Goal: Task Accomplishment & Management: Manage account settings

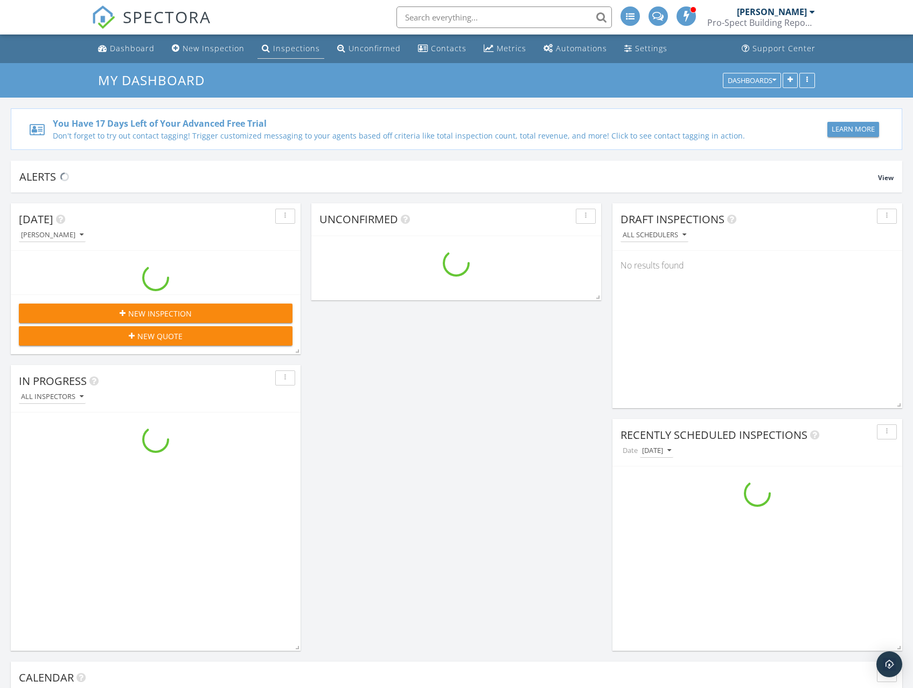
scroll to position [1105, 930]
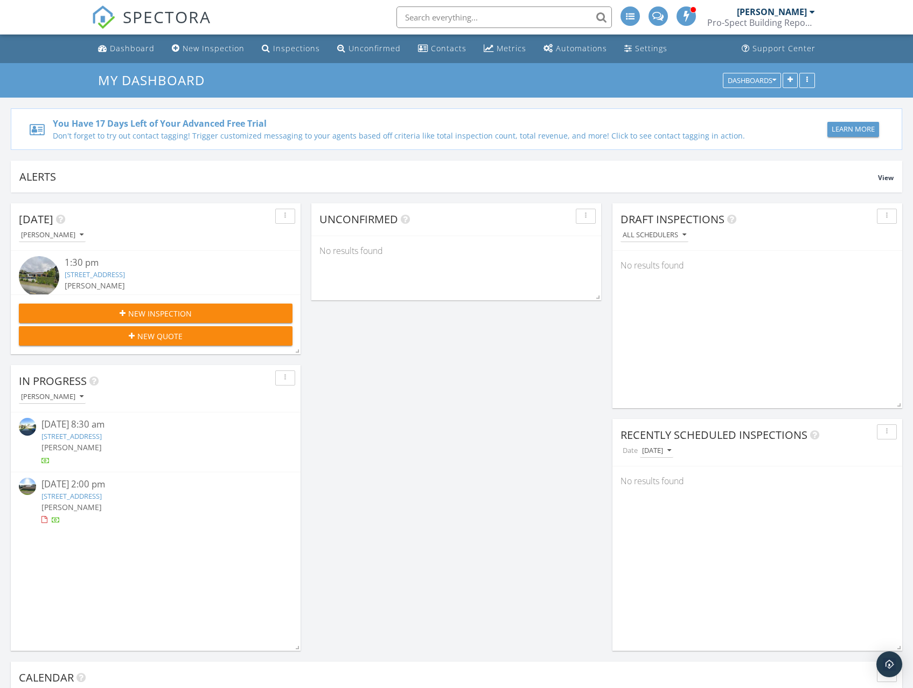
click at [102, 499] on link "25 Humber Cres, Tauranga, Bay of Plenty Region 3112" at bounding box center [71, 496] width 60 height 10
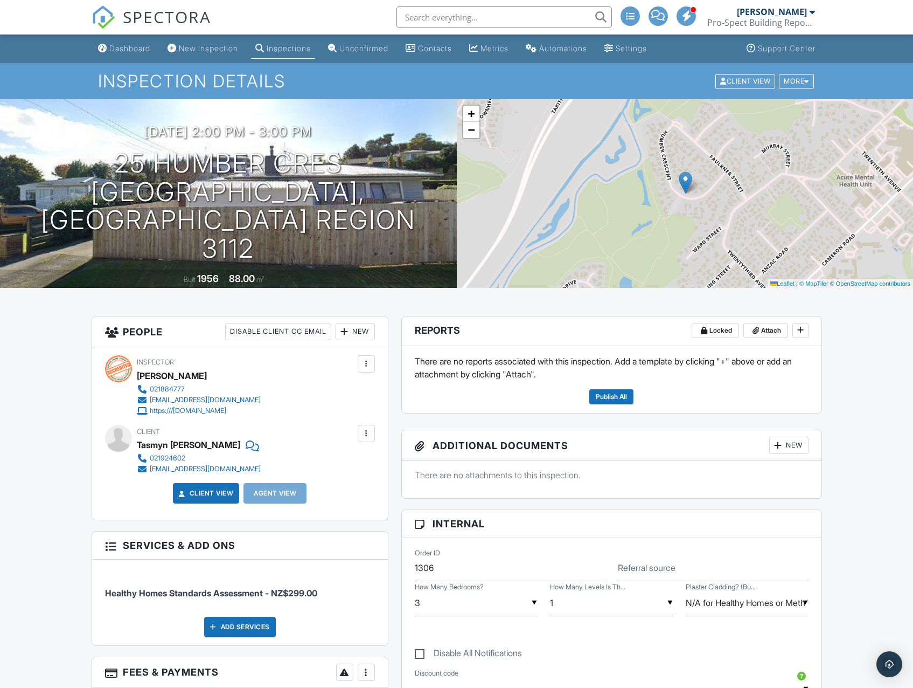
click at [299, 48] on div "Inspections" at bounding box center [289, 48] width 44 height 9
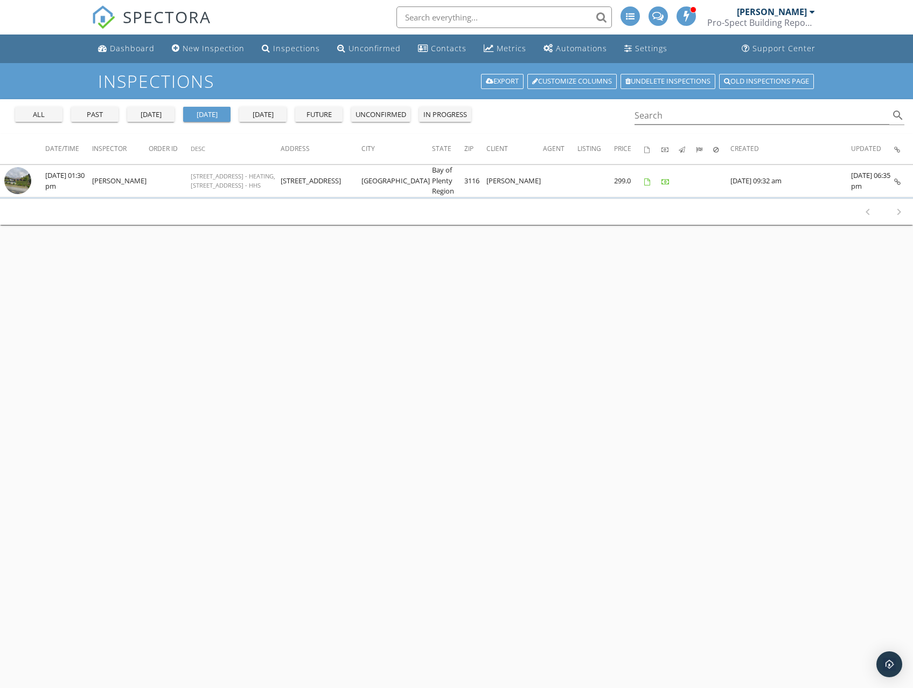
click at [81, 115] on div "past" at bounding box center [94, 114] width 39 height 11
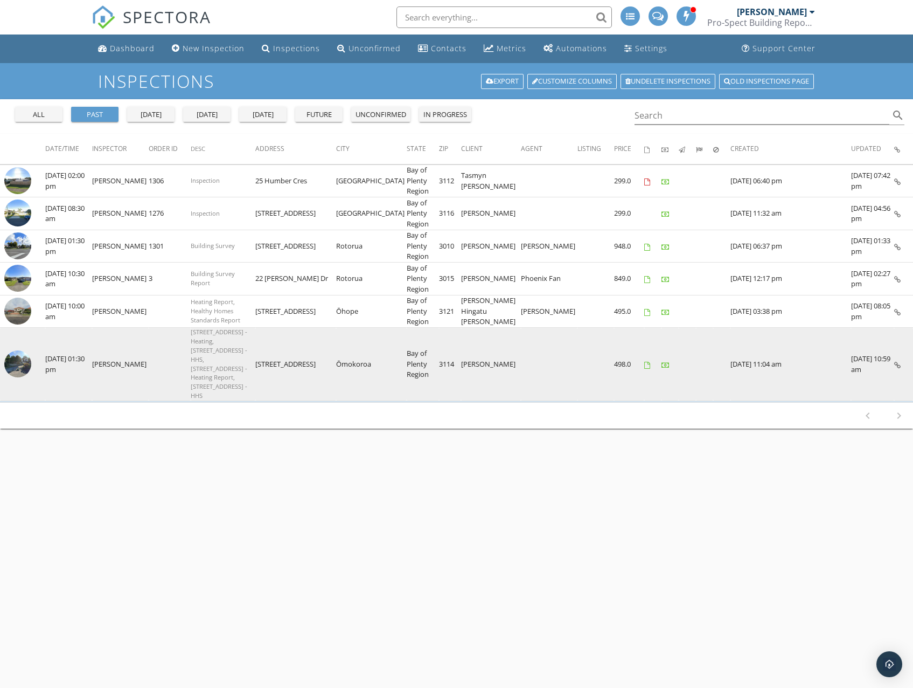
click at [20, 350] on img at bounding box center [17, 363] width 27 height 27
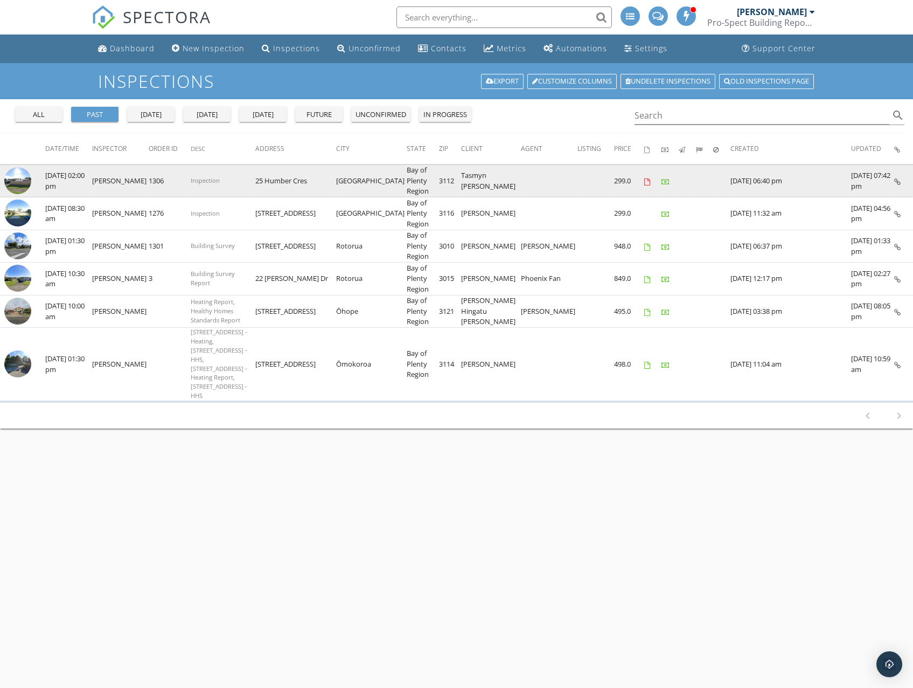
click at [16, 186] on img at bounding box center [17, 180] width 27 height 27
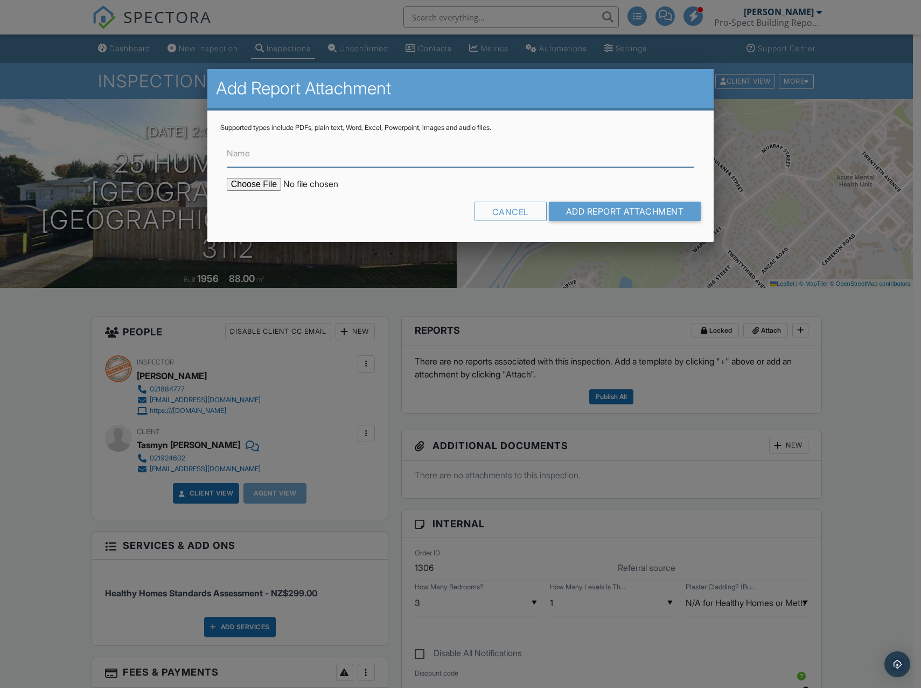
click at [263, 159] on input "Name" at bounding box center [461, 154] width 468 height 26
paste input "25 Humber Crescent, Gate Pa, Tauranga"
drag, startPoint x: 310, startPoint y: 152, endPoint x: 447, endPoint y: 154, distance: 136.9
click at [447, 154] on input "25 Humber Crescent, Gate Pa, Tauranga" at bounding box center [461, 154] width 468 height 26
type input "[STREET_ADDRESS] - HHS REPORT"
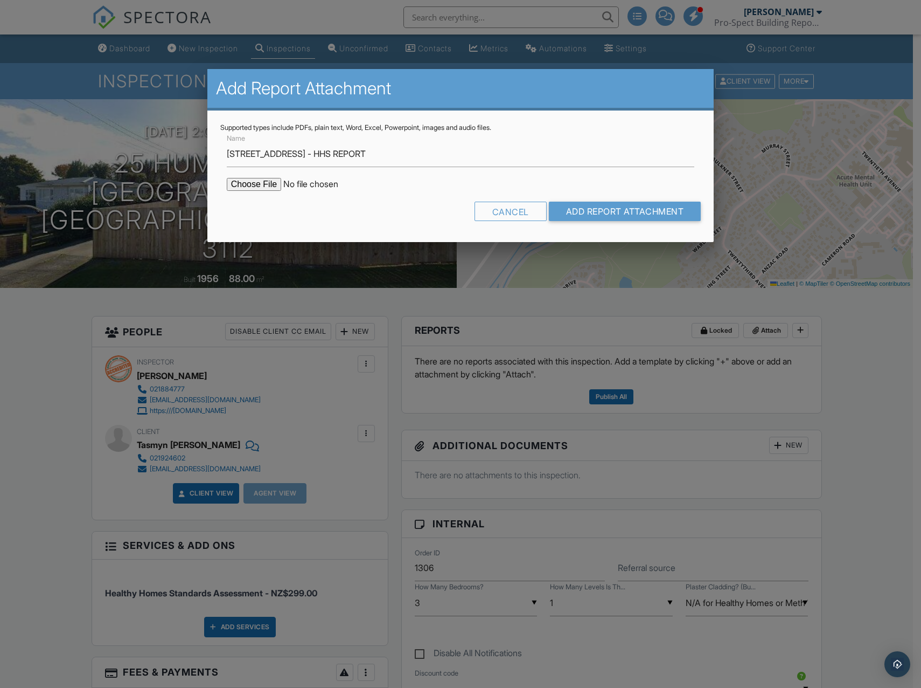
click at [267, 182] on input "file" at bounding box center [318, 184] width 183 height 13
type input "C:\fakepath\2562-25 Humber - HHS REPORT.PDF"
click at [621, 208] on input "Add Report Attachment" at bounding box center [625, 211] width 152 height 19
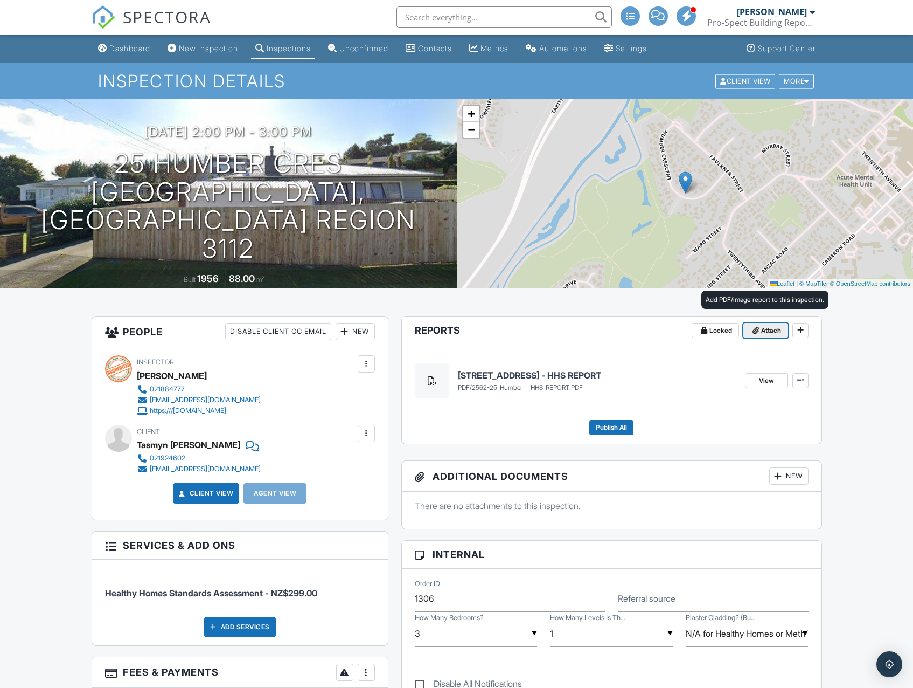
click at [758, 335] on span at bounding box center [756, 330] width 11 height 11
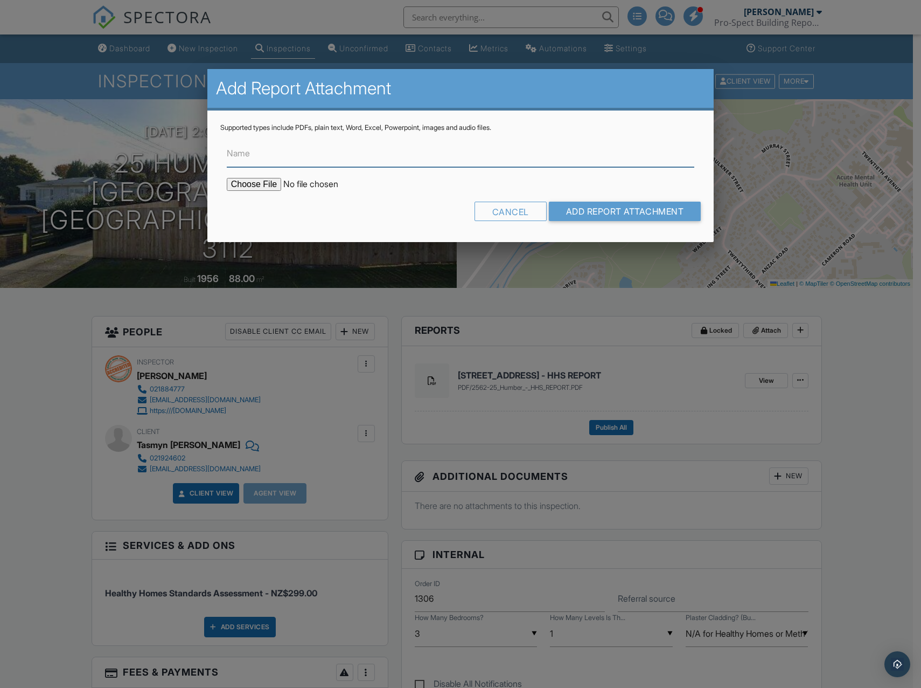
click at [269, 159] on input "Name" at bounding box center [461, 154] width 468 height 26
paste input "[STREET_ADDRESS]"
drag, startPoint x: 311, startPoint y: 157, endPoint x: 530, endPoint y: 152, distance: 218.8
click at [530, 152] on input "[STREET_ADDRESS]" at bounding box center [461, 154] width 468 height 26
type input "[STREET_ADDRESS] - Heating Report"
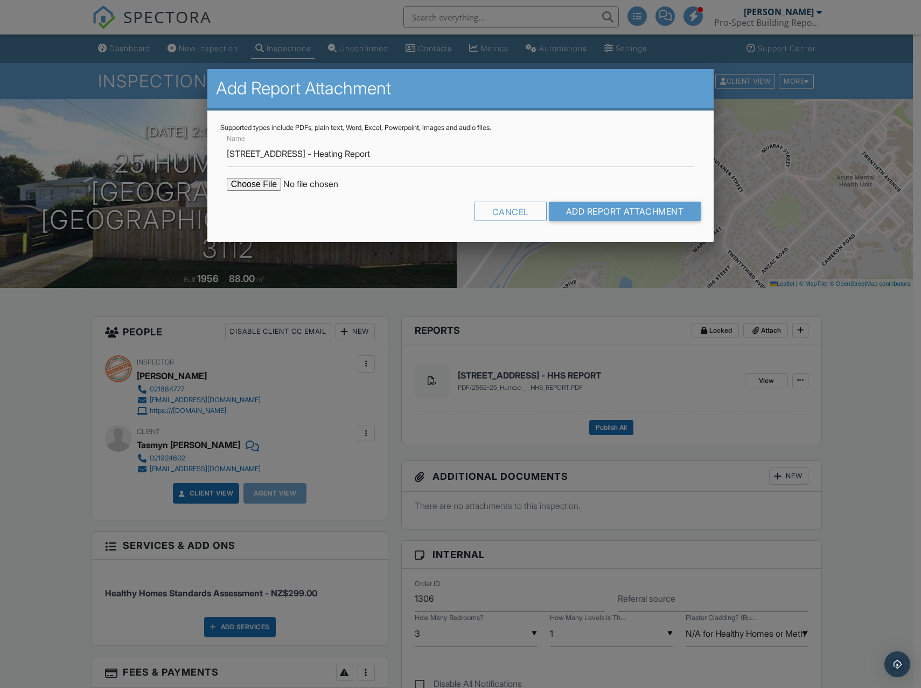
click at [245, 186] on input "file" at bounding box center [318, 184] width 183 height 13
type input "C:\fakepath\2562-25 Humber - HEATING REPORT.pdf"
click at [638, 213] on input "Add Report Attachment" at bounding box center [625, 211] width 152 height 19
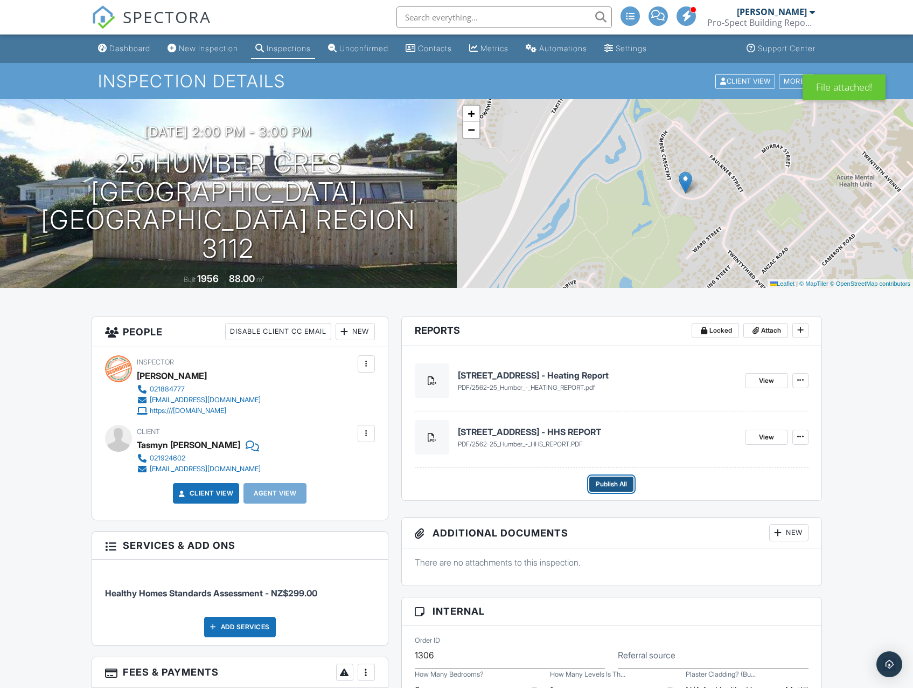
click at [609, 487] on span "Publish All" at bounding box center [611, 483] width 31 height 11
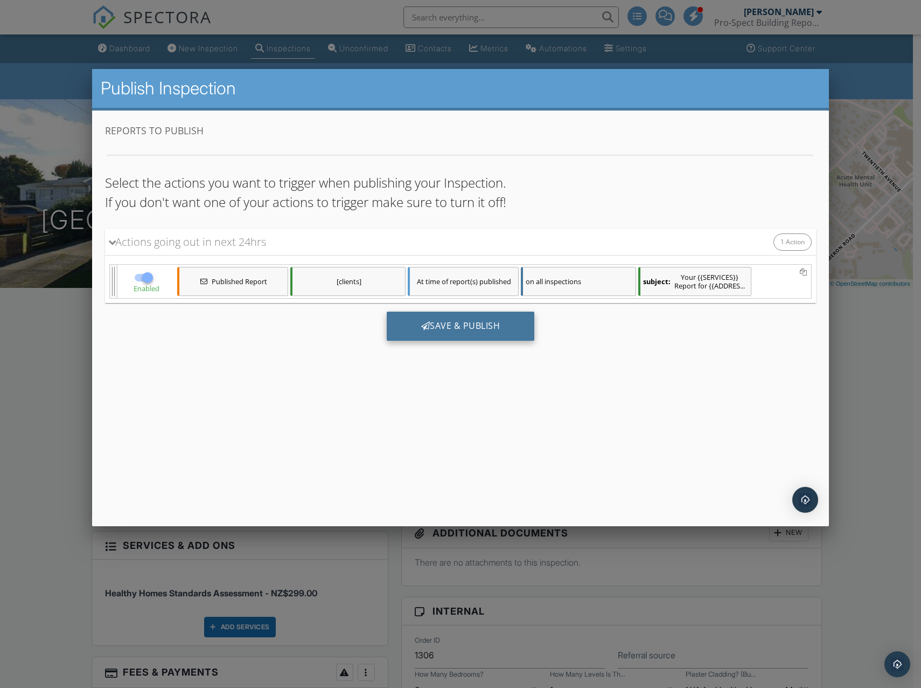
click at [447, 326] on div "Save & Publish" at bounding box center [461, 325] width 148 height 29
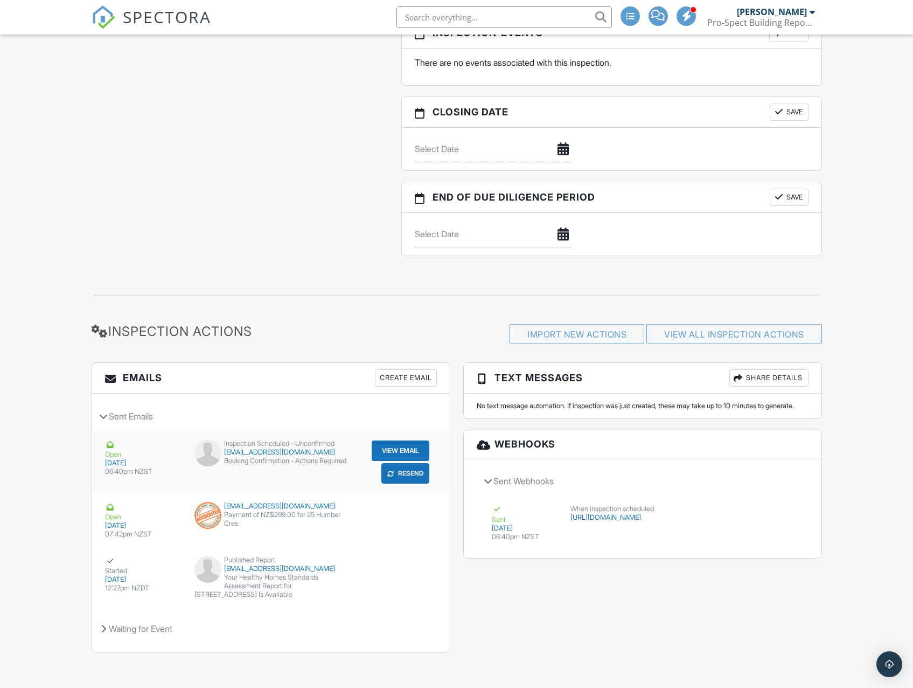
scroll to position [1142, 0]
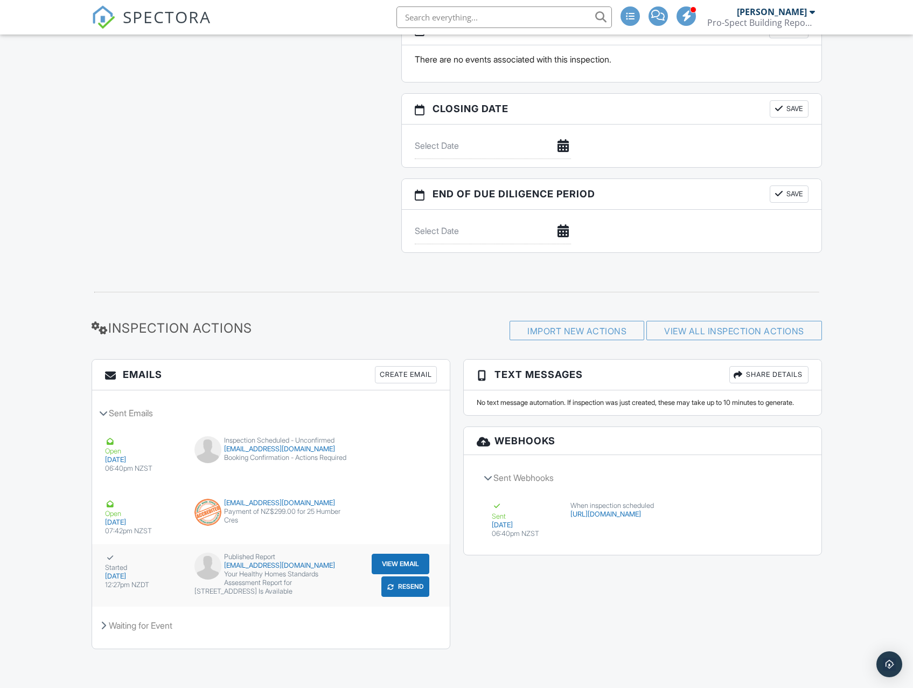
click at [379, 557] on button "View Email" at bounding box center [401, 563] width 58 height 20
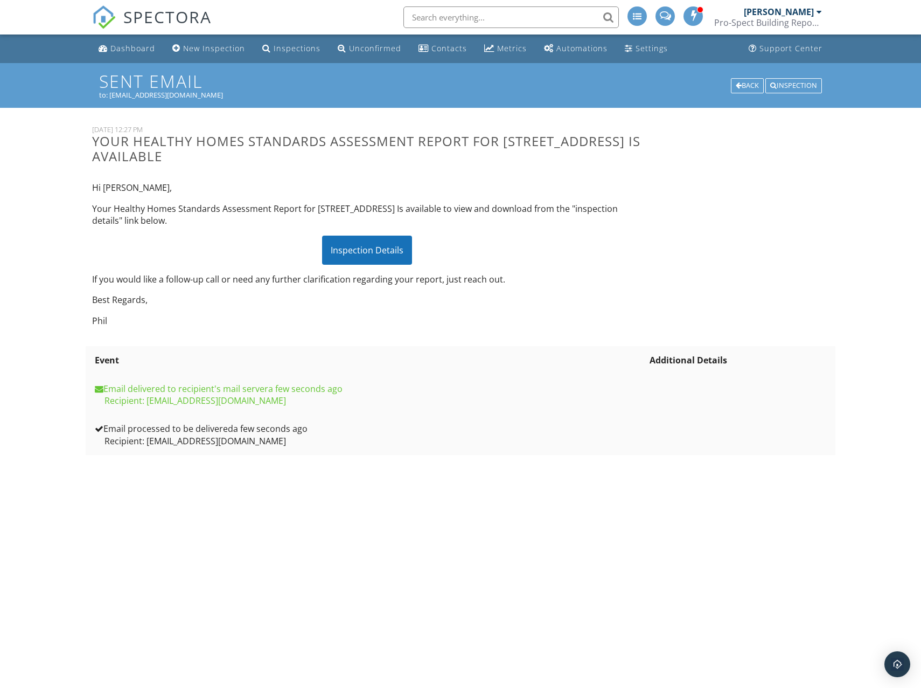
click at [364, 250] on div "Inspection Details" at bounding box center [367, 249] width 90 height 29
